Goal: Task Accomplishment & Management: Use online tool/utility

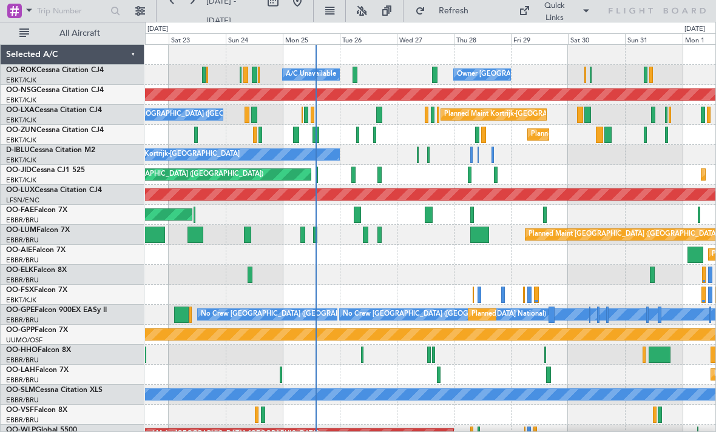
click at [474, 134] on div "Planned Maint Kortrijk-[GEOGRAPHIC_DATA]" at bounding box center [430, 135] width 570 height 20
click at [478, 136] on div at bounding box center [477, 135] width 4 height 16
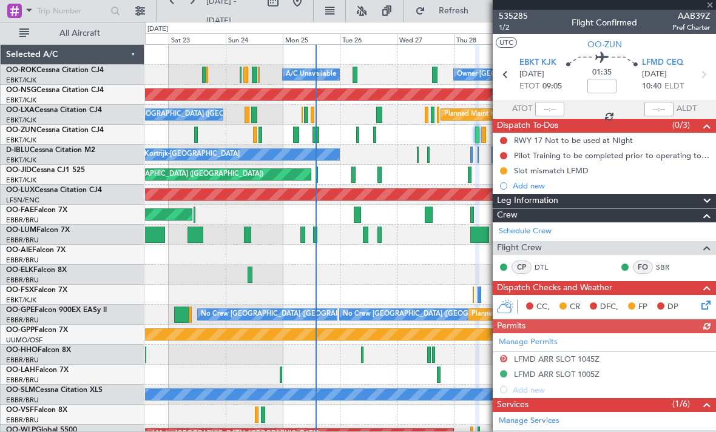
click at [709, 11] on span "AAB39Z" at bounding box center [691, 16] width 38 height 13
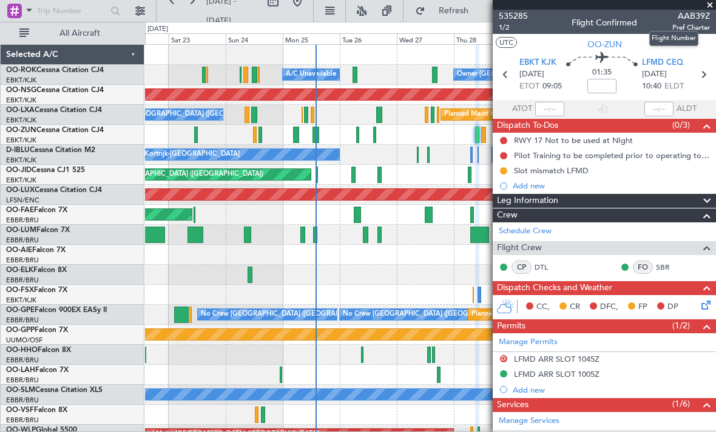
click at [710, 7] on span at bounding box center [709, 5] width 12 height 11
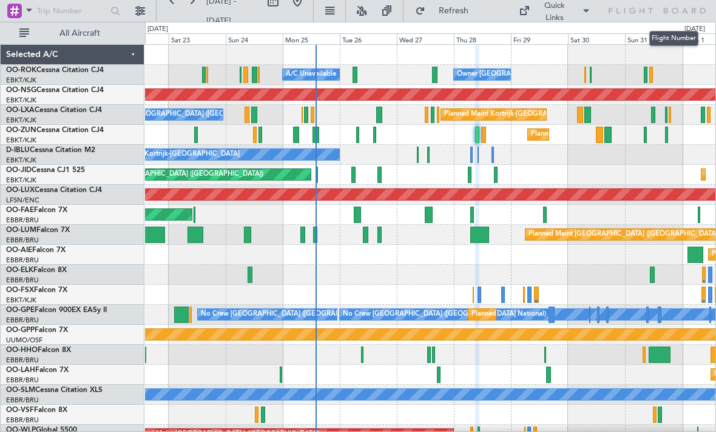
type input "0"
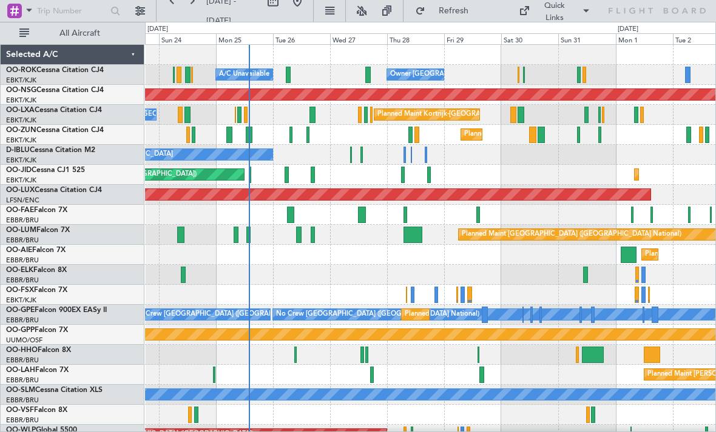
click at [412, 133] on div "Planned Maint Kortrijk-[GEOGRAPHIC_DATA]" at bounding box center [430, 135] width 570 height 20
click at [411, 136] on div at bounding box center [410, 135] width 4 height 16
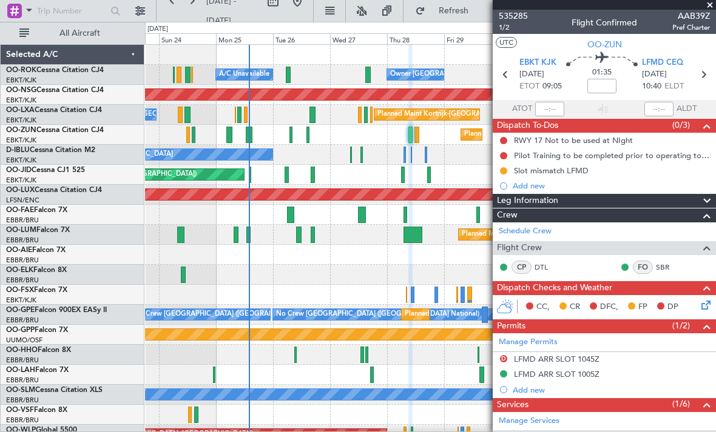
click at [710, 8] on span at bounding box center [709, 5] width 12 height 11
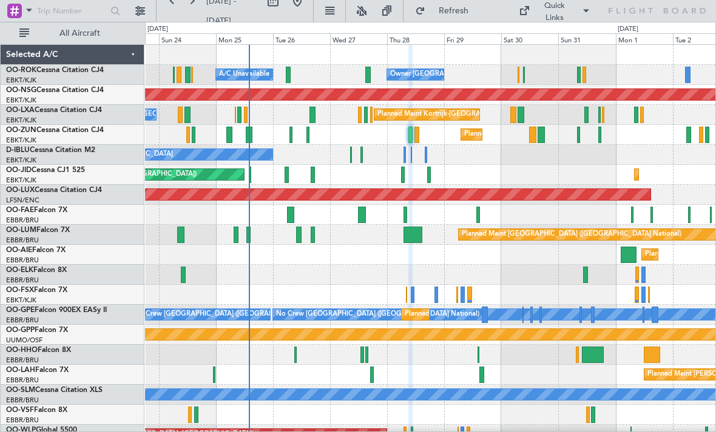
type input "0"
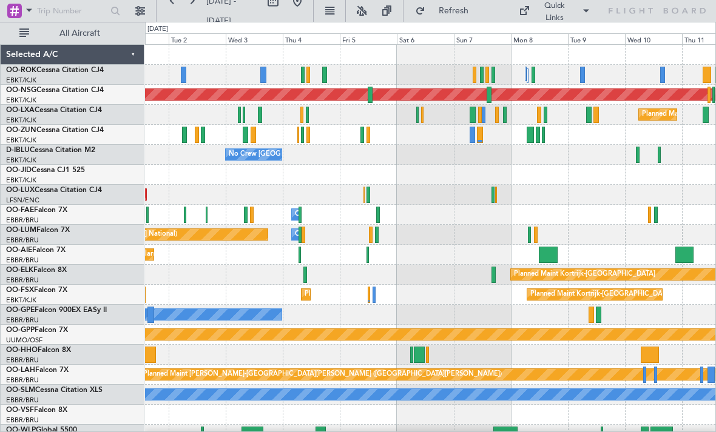
click at [481, 72] on div at bounding box center [482, 75] width 4 height 16
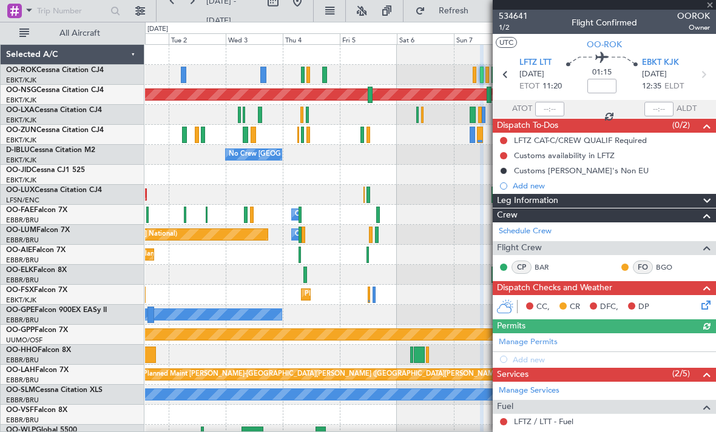
click at [710, 4] on div at bounding box center [603, 5] width 223 height 10
click at [708, 5] on span at bounding box center [709, 5] width 12 height 11
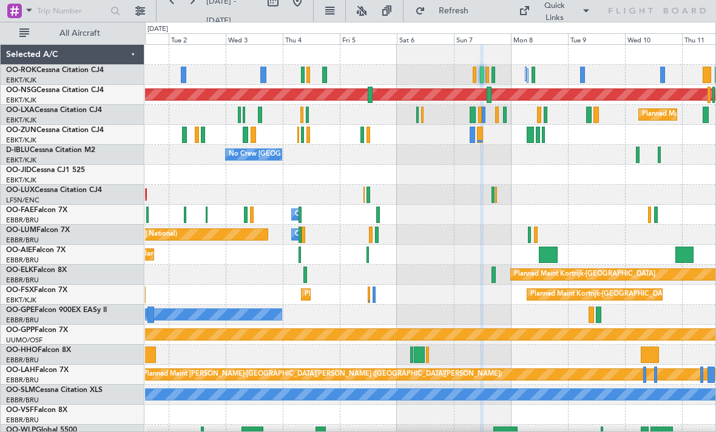
type input "0"
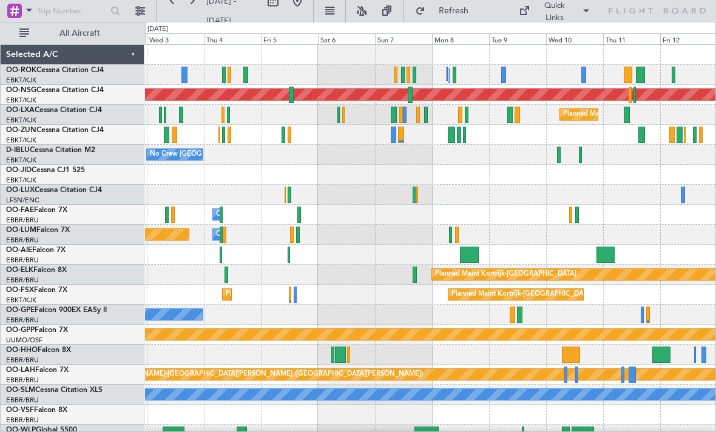
click at [449, 137] on div at bounding box center [451, 135] width 7 height 16
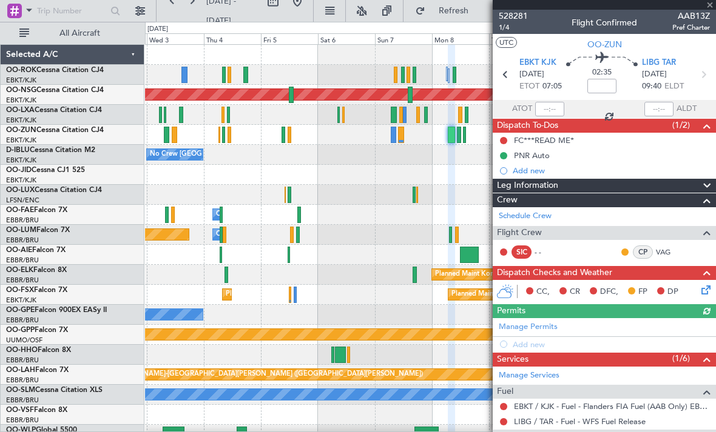
click at [711, 8] on div at bounding box center [603, 5] width 223 height 10
click at [710, 8] on span at bounding box center [709, 5] width 12 height 11
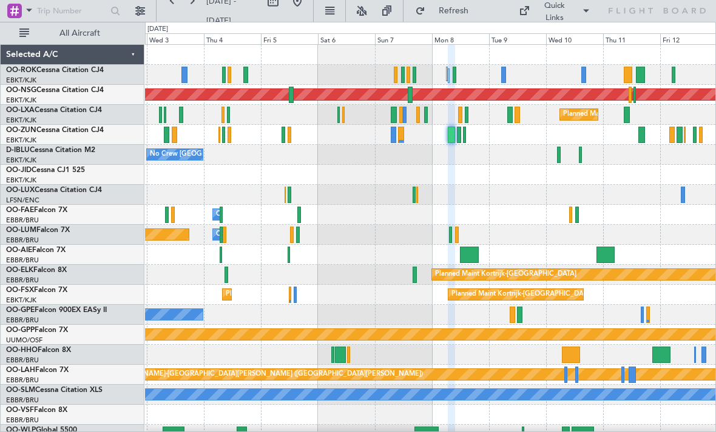
type input "0"
click at [642, 138] on div at bounding box center [641, 135] width 7 height 16
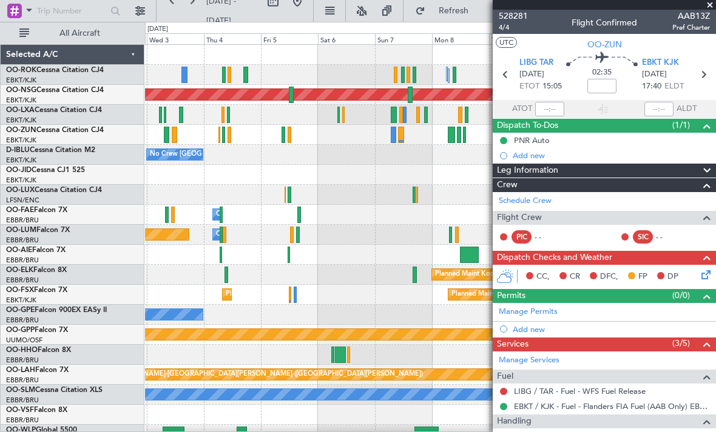
click at [708, 6] on span at bounding box center [709, 5] width 12 height 11
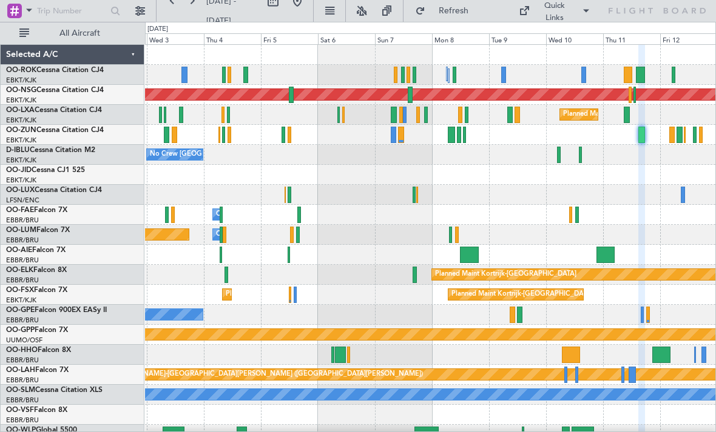
type input "0"
click at [468, 112] on div at bounding box center [467, 115] width 4 height 16
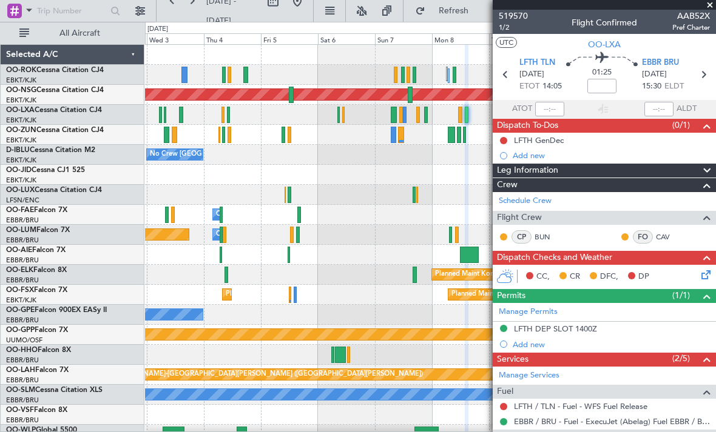
click at [707, 12] on span "AAB52X" at bounding box center [691, 16] width 38 height 13
click at [711, 7] on span at bounding box center [709, 5] width 12 height 11
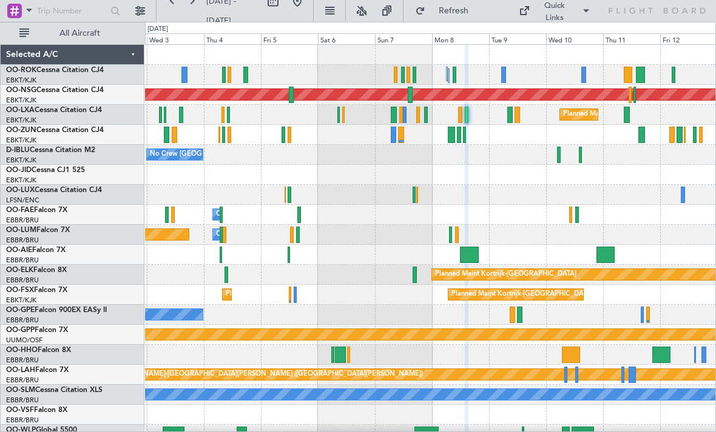
type input "0"
